Goal: Information Seeking & Learning: Learn about a topic

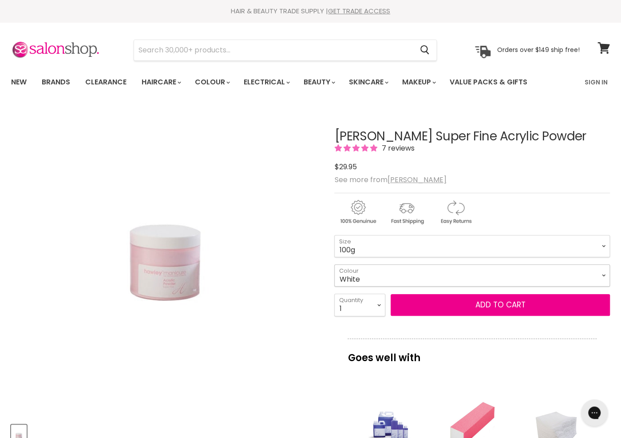
click at [382, 277] on select "White Pink Clear" at bounding box center [472, 275] width 276 height 22
click at [525, 156] on div "Hawley Super Fine Acrylic Powder 7 reviews $29.95" at bounding box center [472, 151] width 276 height 43
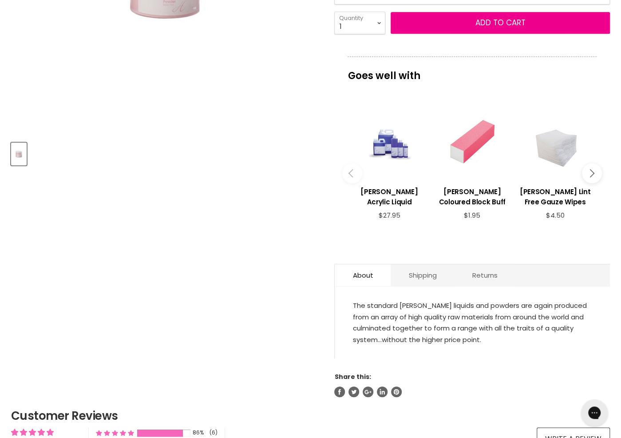
scroll to position [311, 0]
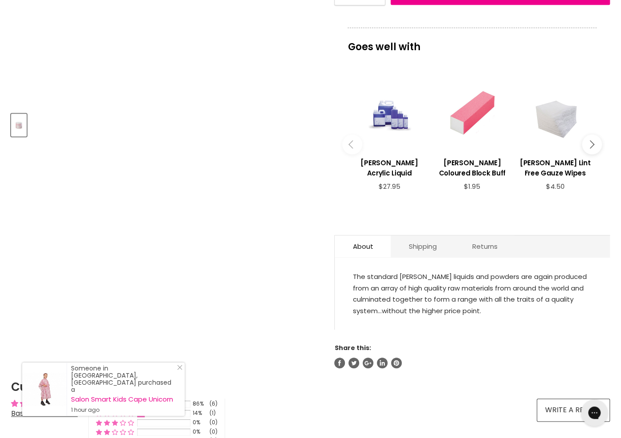
click at [592, 139] on button "Main content" at bounding box center [592, 144] width 20 height 20
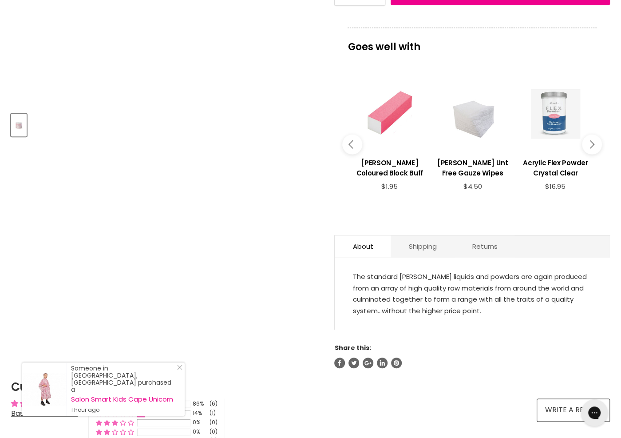
click at [592, 142] on icon "Main content" at bounding box center [590, 144] width 8 height 8
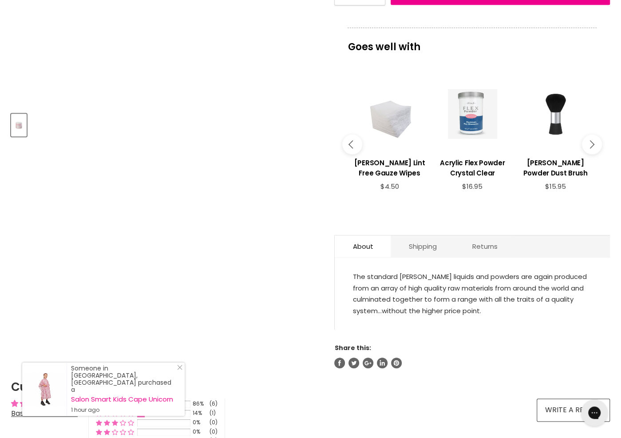
click at [595, 141] on button "Main content" at bounding box center [592, 144] width 20 height 20
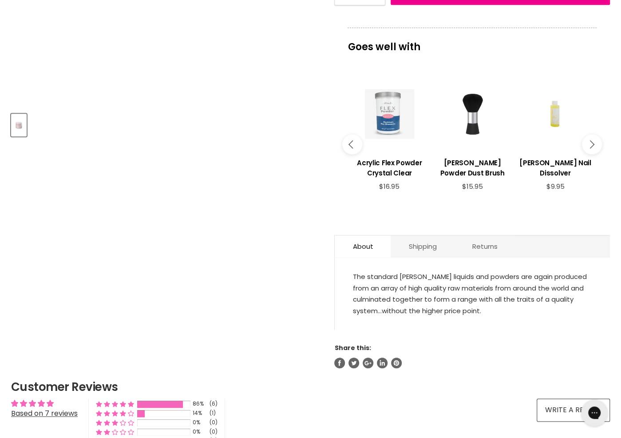
click at [595, 142] on button "Main content" at bounding box center [592, 144] width 20 height 20
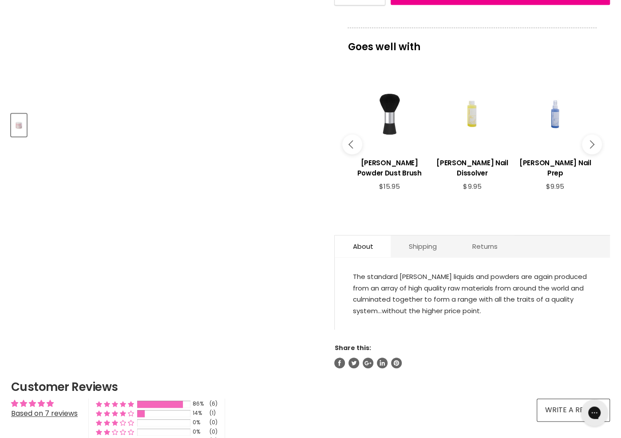
click at [595, 142] on button "Main content" at bounding box center [592, 144] width 20 height 20
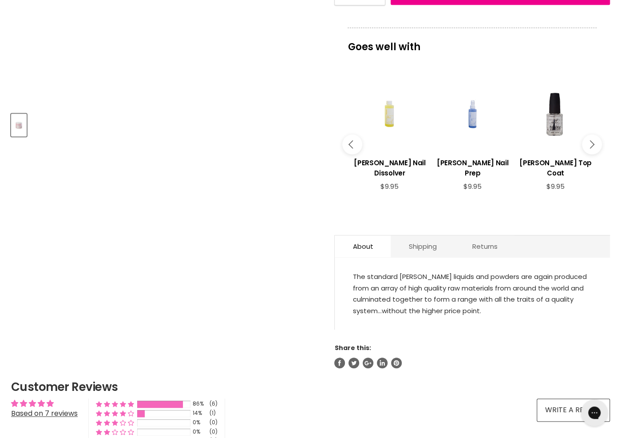
click at [595, 142] on button "Main content" at bounding box center [592, 144] width 20 height 20
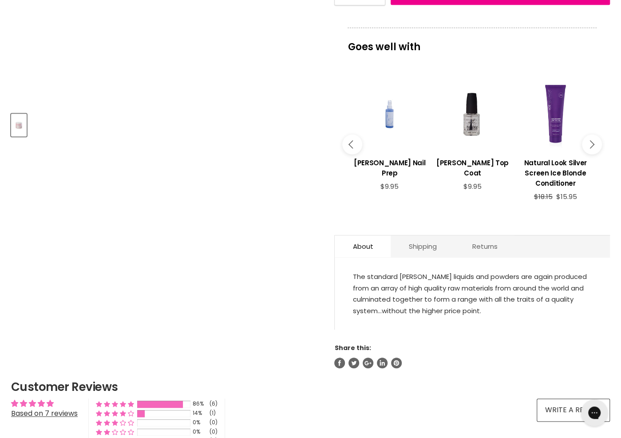
click at [595, 142] on button "Main content" at bounding box center [592, 144] width 20 height 20
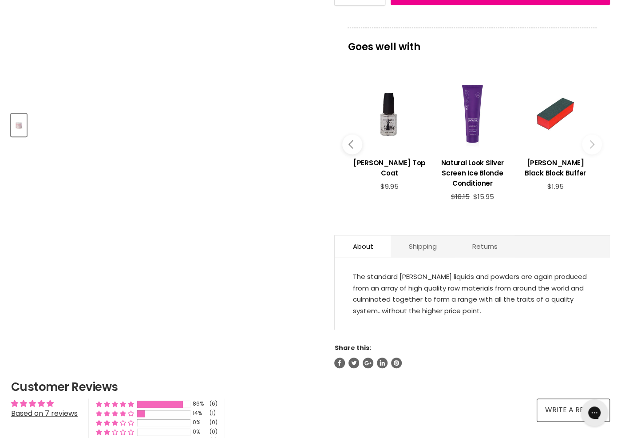
click at [351, 146] on button "Main content" at bounding box center [352, 144] width 20 height 20
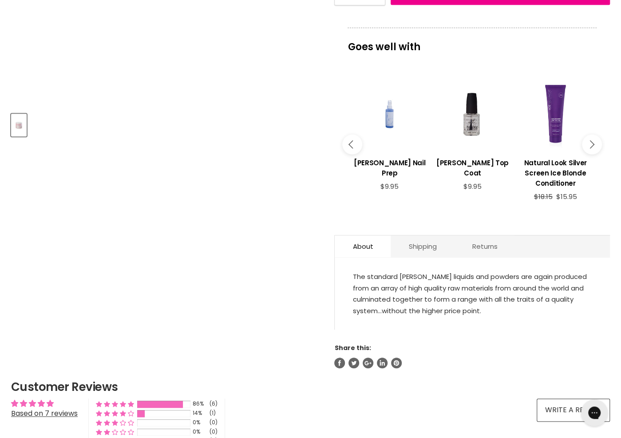
click at [352, 145] on icon "Main content" at bounding box center [353, 144] width 8 height 8
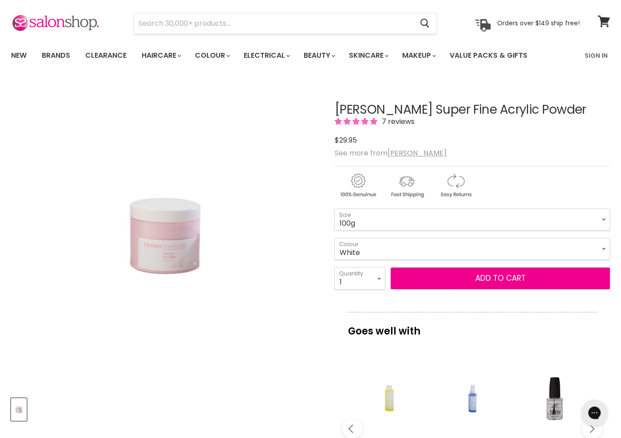
scroll to position [0, 0]
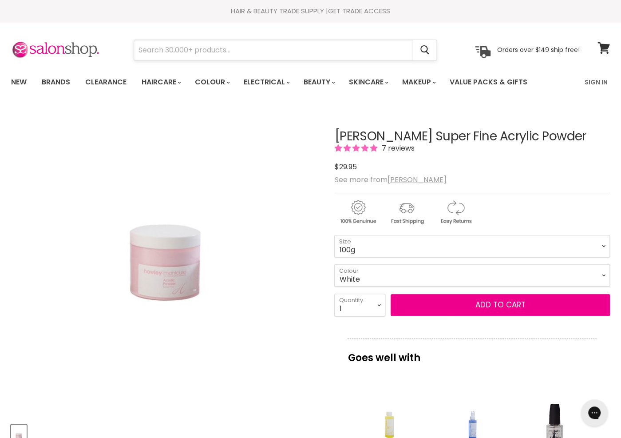
click at [171, 48] on input "Search" at bounding box center [273, 50] width 279 height 20
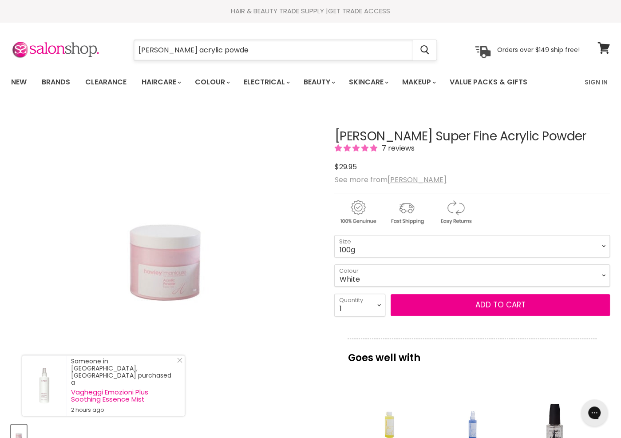
type input "hawley acrylic powder"
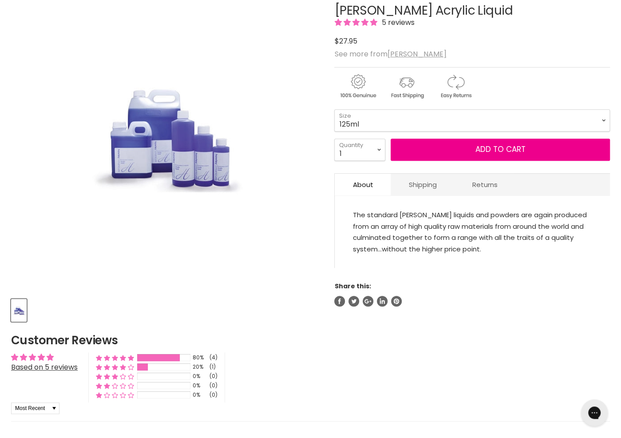
scroll to position [222, 0]
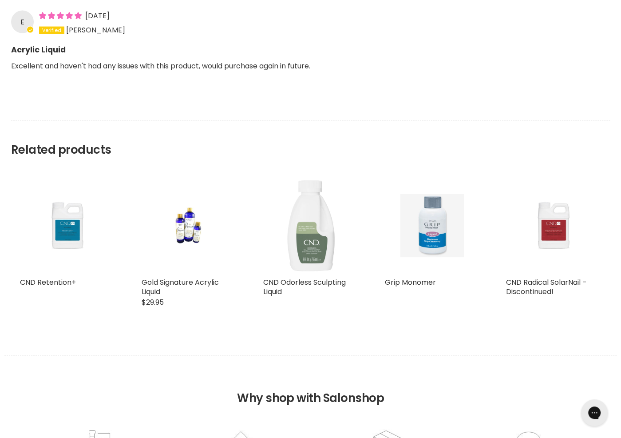
drag, startPoint x: 406, startPoint y: 323, endPoint x: 398, endPoint y: 449, distance: 125.8
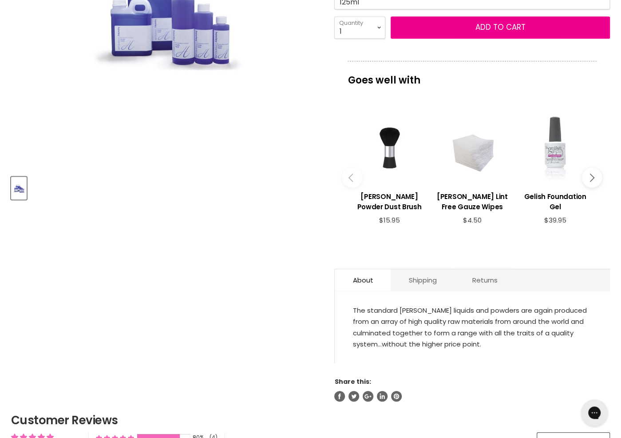
scroll to position [0, 0]
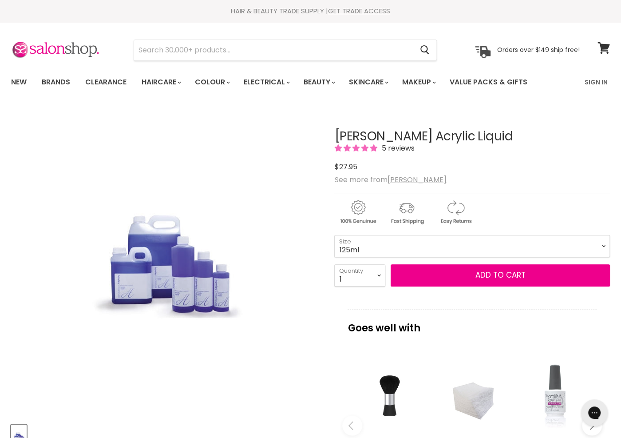
drag, startPoint x: 421, startPoint y: 236, endPoint x: 442, endPoint y: -5, distance: 241.9
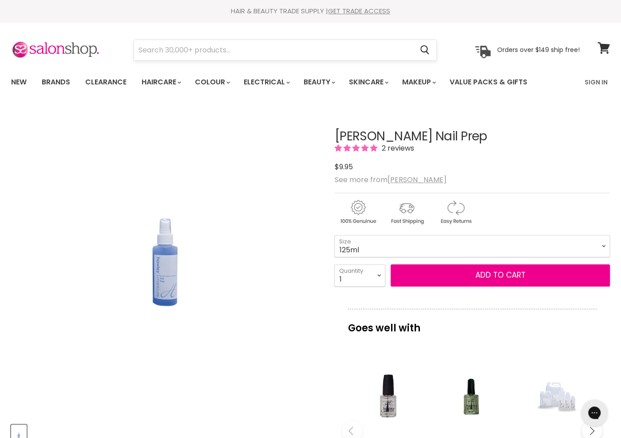
drag, startPoint x: 279, startPoint y: 261, endPoint x: 340, endPoint y: 54, distance: 216.6
click at [373, 245] on select "125ml 250ml 500ml" at bounding box center [472, 246] width 276 height 22
drag, startPoint x: 434, startPoint y: 67, endPoint x: 453, endPoint y: -56, distance: 125.1
click at [164, 267] on img "Hawley Nail Prep image. Click or Scroll to Zoom." at bounding box center [164, 261] width 155 height 234
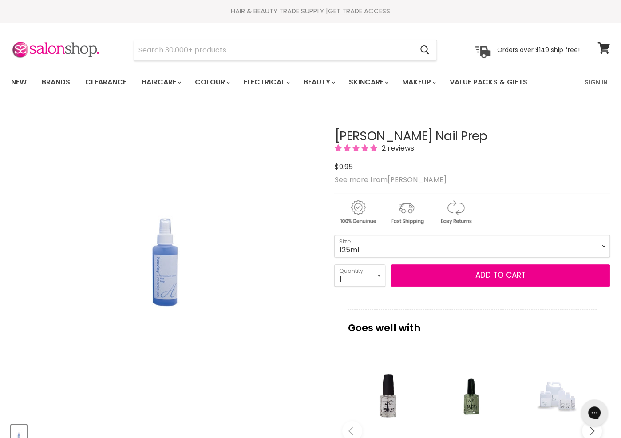
click at [170, 287] on img "Hawley Nail Prep image. Click or Scroll to Zoom." at bounding box center [164, 261] width 155 height 234
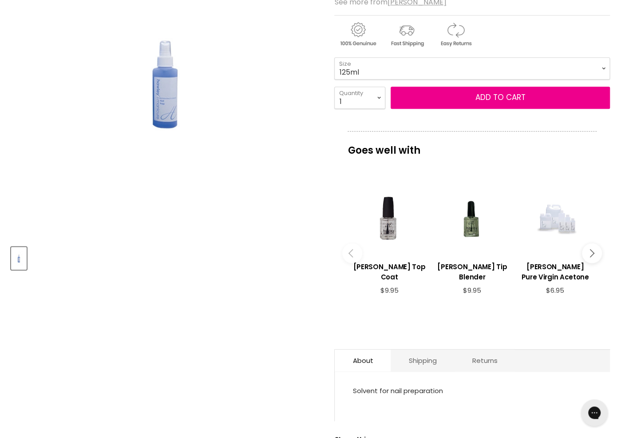
click at [185, 93] on img "Hawley Nail Prep image. Click or Scroll to Zoom." at bounding box center [164, 84] width 155 height 234
click at [149, 84] on img "Hawley Nail Prep image. Click or Scroll to Zoom." at bounding box center [164, 84] width 155 height 234
click at [158, 86] on img "Hawley Nail Prep image. Click or Scroll to Zoom." at bounding box center [164, 84] width 155 height 234
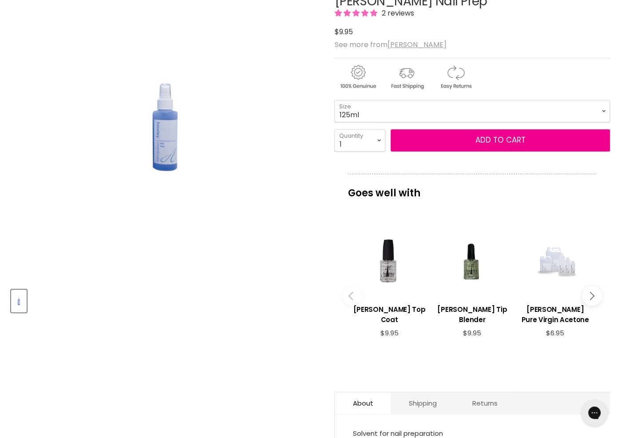
scroll to position [89, 0]
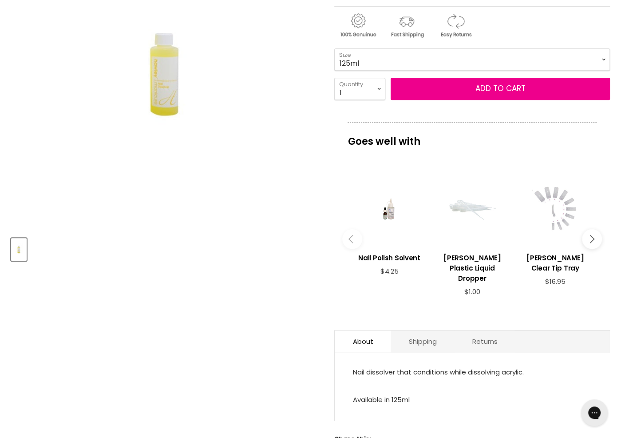
scroll to position [222, 0]
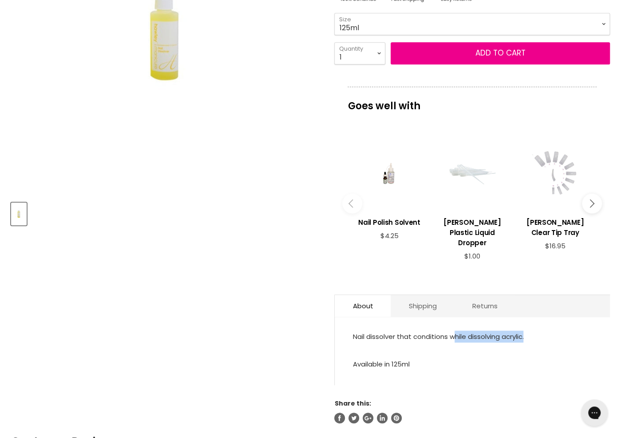
drag, startPoint x: 461, startPoint y: 324, endPoint x: 532, endPoint y: 326, distance: 71.5
click at [532, 330] on p "Nail dissolver that conditions while dissolving acrylic." at bounding box center [472, 337] width 240 height 14
click at [450, 358] on p "Available in 125ml" at bounding box center [472, 365] width 240 height 14
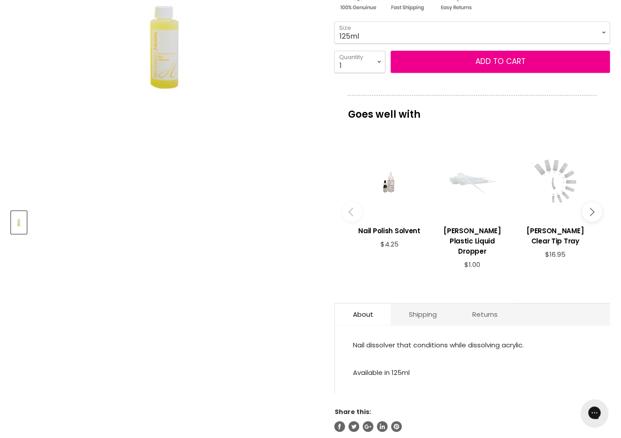
drag, startPoint x: 459, startPoint y: 358, endPoint x: 457, endPoint y: 338, distance: 20.1
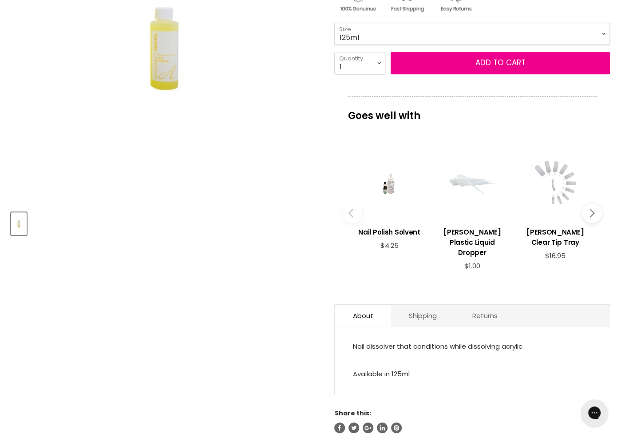
scroll to position [210, 0]
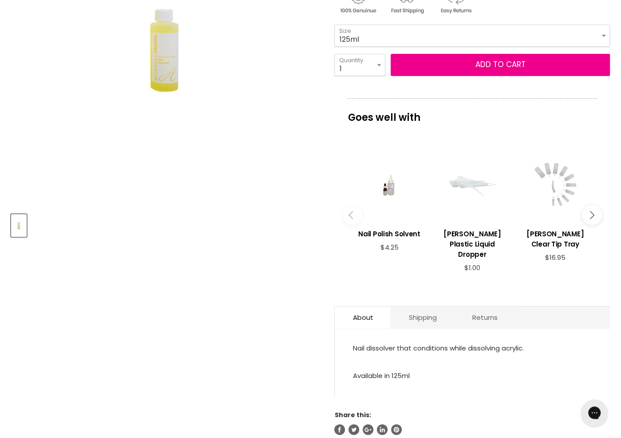
drag, startPoint x: 442, startPoint y: 364, endPoint x: 442, endPoint y: 354, distance: 10.6
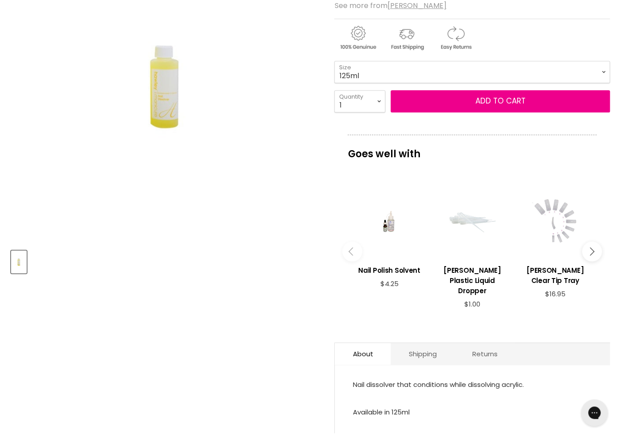
scroll to position [0, 0]
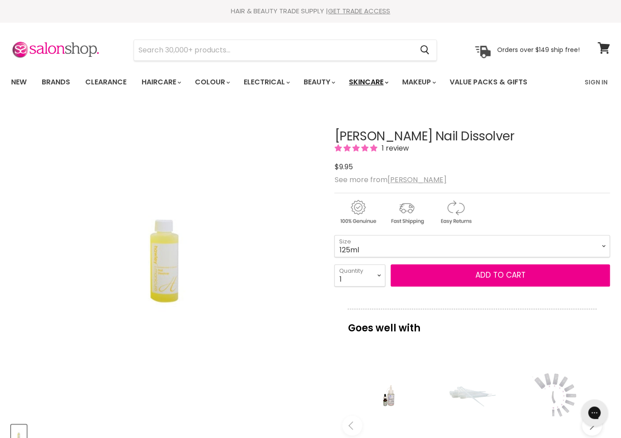
drag, startPoint x: 434, startPoint y: 354, endPoint x: 397, endPoint y: 82, distance: 274.9
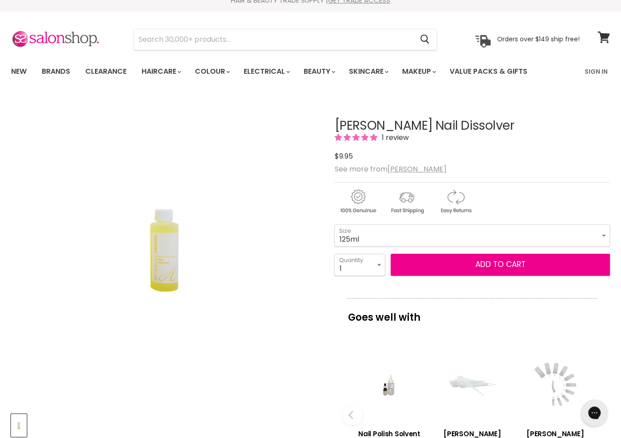
drag, startPoint x: 588, startPoint y: 147, endPoint x: 577, endPoint y: 181, distance: 35.1
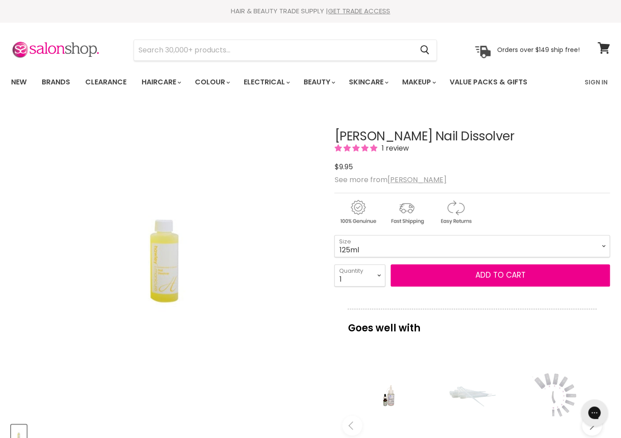
drag, startPoint x: 576, startPoint y: 169, endPoint x: 262, endPoint y: 31, distance: 343.3
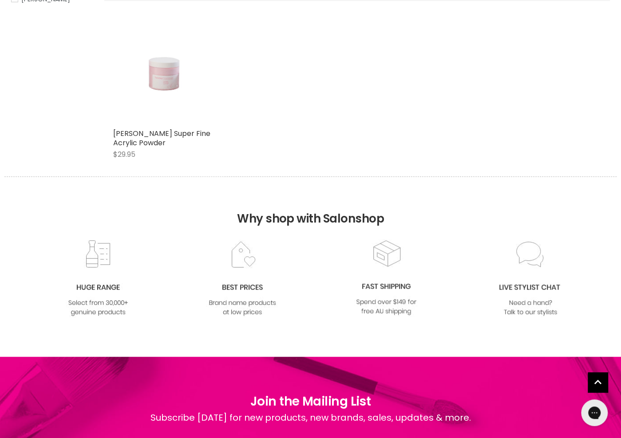
scroll to position [452, 0]
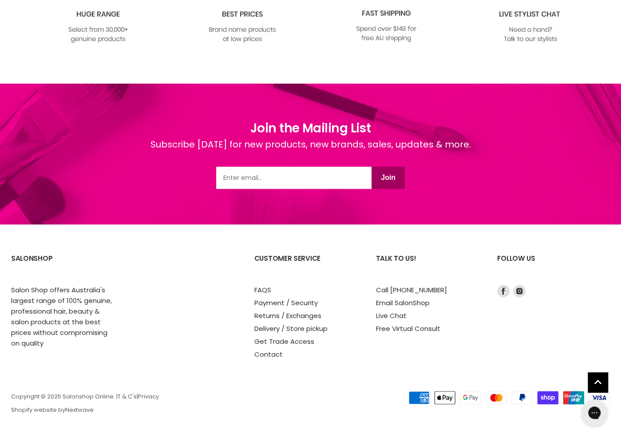
drag, startPoint x: 464, startPoint y: 121, endPoint x: 460, endPoint y: 320, distance: 199.3
click at [261, 289] on link "FAQS" at bounding box center [262, 289] width 17 height 9
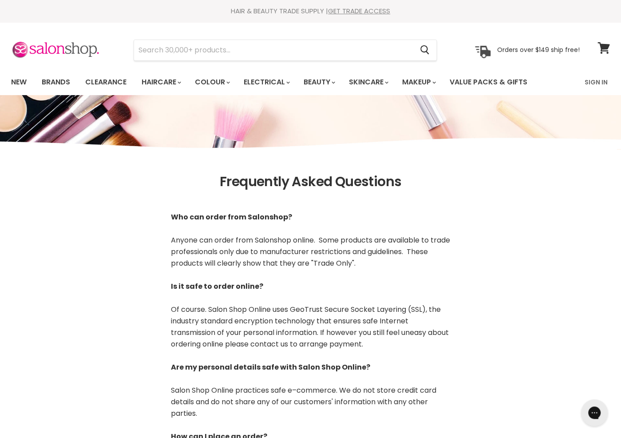
drag, startPoint x: 350, startPoint y: 370, endPoint x: 402, endPoint y: -26, distance: 398.9
